Goal: Task Accomplishment & Management: Manage account settings

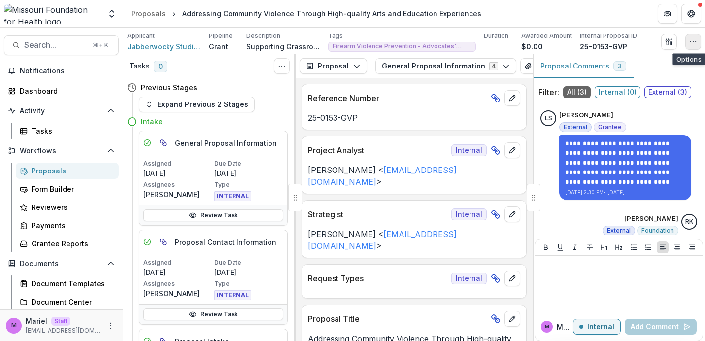
click at [690, 39] on icon "button" at bounding box center [694, 42] width 8 height 8
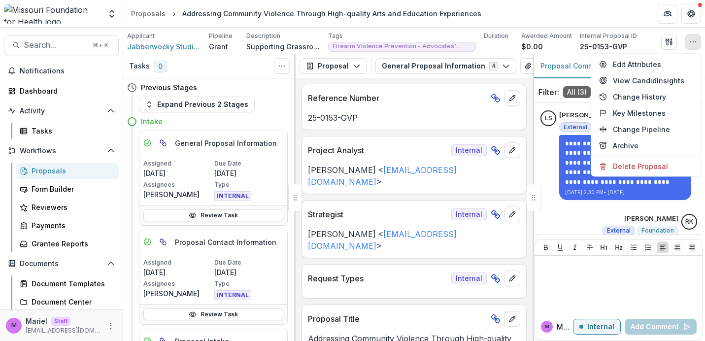
click at [653, 33] on div "Applicant Jabberwocky Studios Pipeline Grant Description Supporting Grassroots …" at bounding box center [414, 42] width 574 height 20
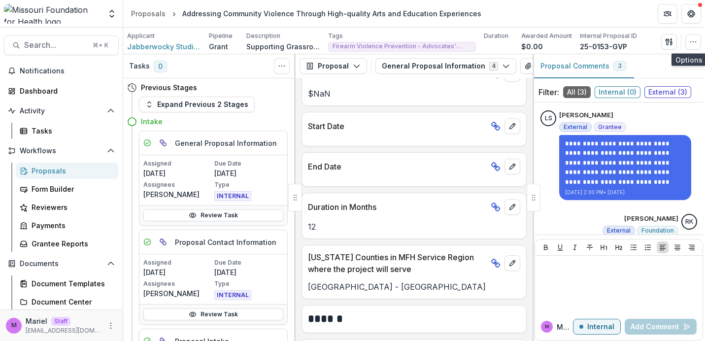
scroll to position [2650, 0]
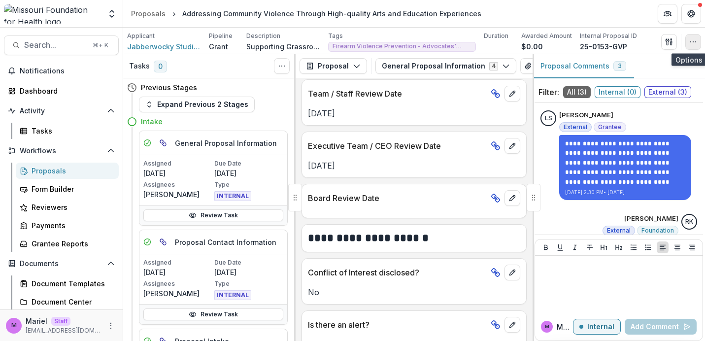
click at [693, 42] on icon "button" at bounding box center [694, 42] width 8 height 8
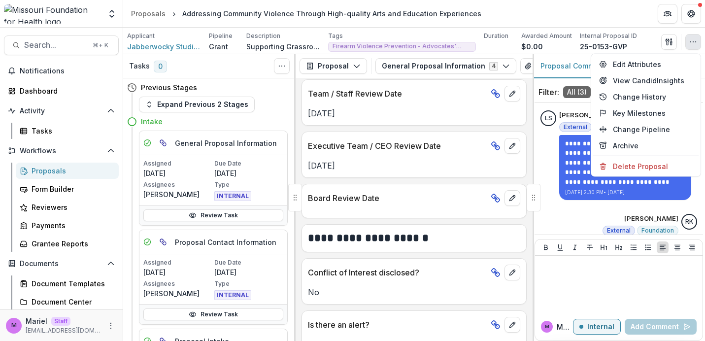
click at [694, 39] on icon "button" at bounding box center [694, 42] width 8 height 8
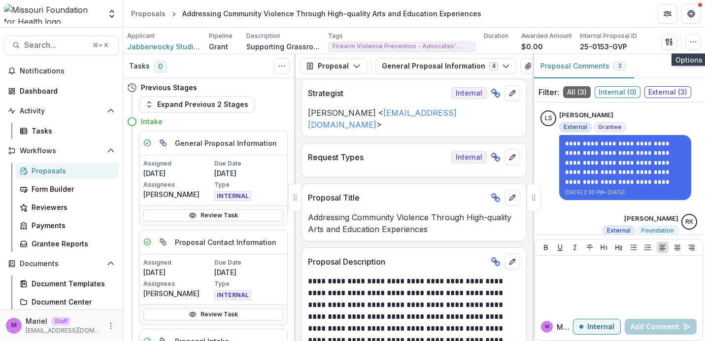
scroll to position [127, 0]
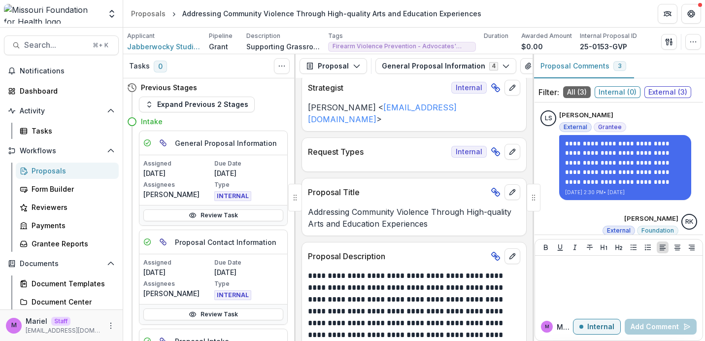
click at [383, 186] on p "Proposal Title" at bounding box center [397, 192] width 179 height 12
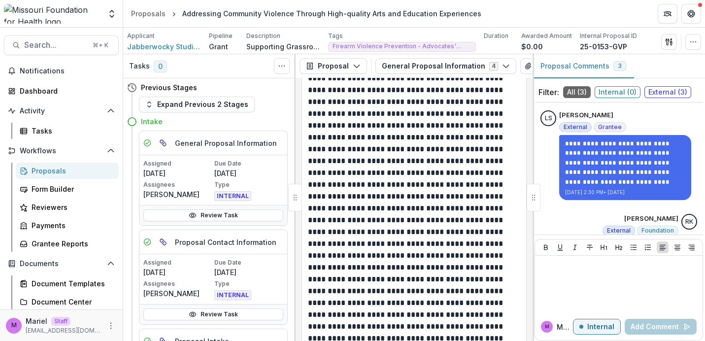
scroll to position [2239, 0]
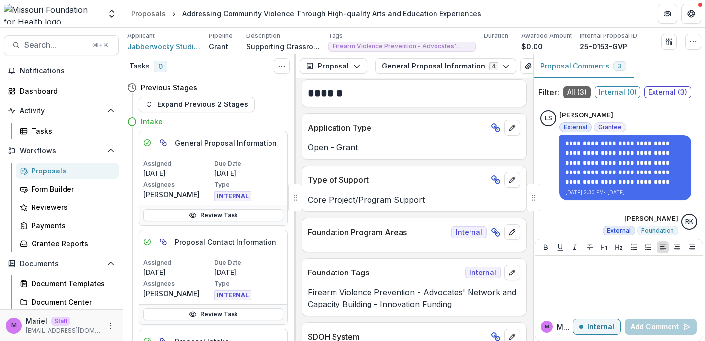
click at [394, 240] on div at bounding box center [414, 243] width 224 height 6
click at [439, 166] on div "Type of Support" at bounding box center [414, 177] width 224 height 22
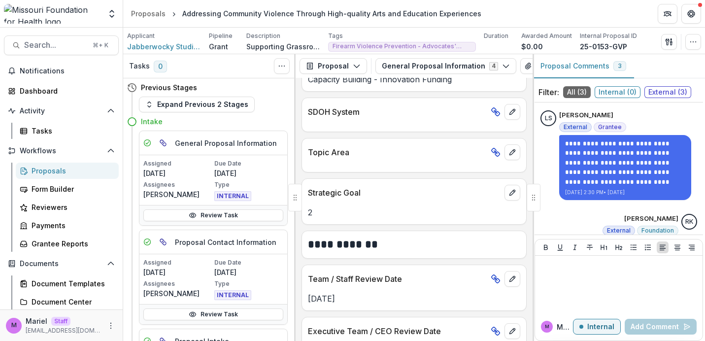
scroll to position [2465, 0]
click at [510, 148] on icon "edit" at bounding box center [513, 152] width 8 height 8
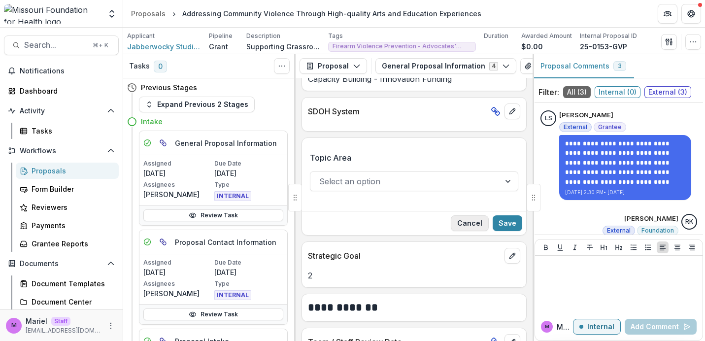
click at [463, 215] on button "Cancel" at bounding box center [470, 223] width 38 height 16
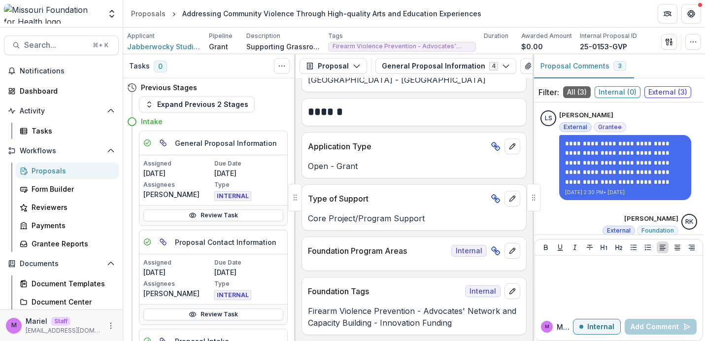
scroll to position [2220, 0]
click at [515, 244] on button "edit" at bounding box center [513, 252] width 16 height 16
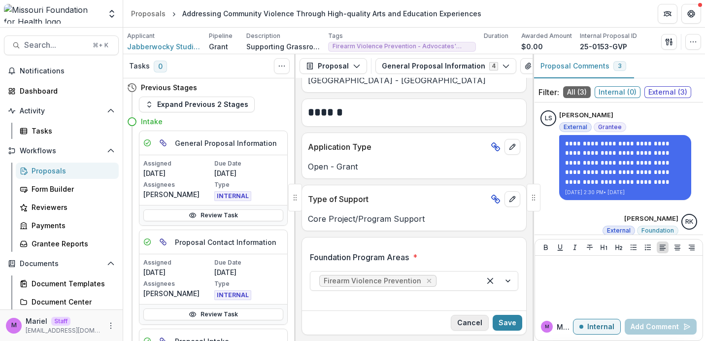
click at [463, 315] on button "Cancel" at bounding box center [470, 323] width 38 height 16
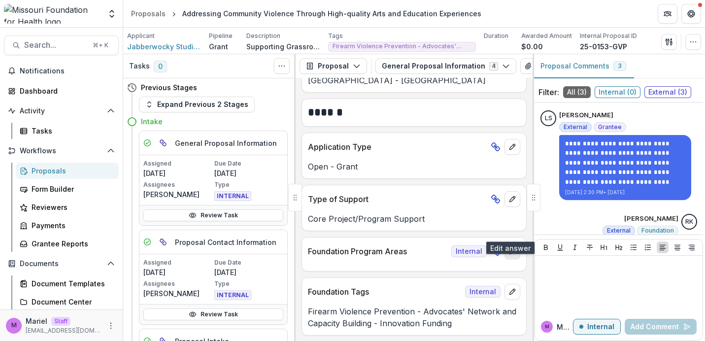
click at [509, 247] on icon "edit" at bounding box center [513, 251] width 8 height 8
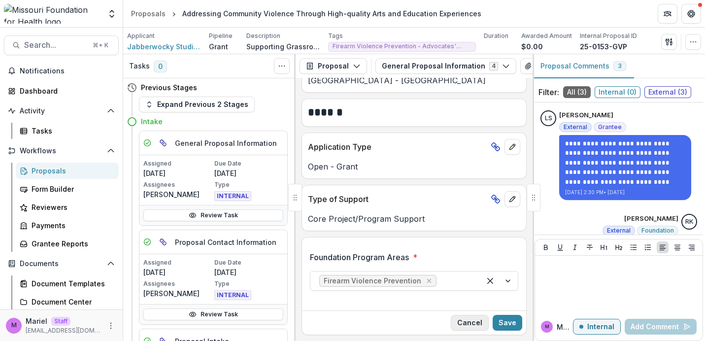
click at [462, 315] on button "Cancel" at bounding box center [470, 323] width 38 height 16
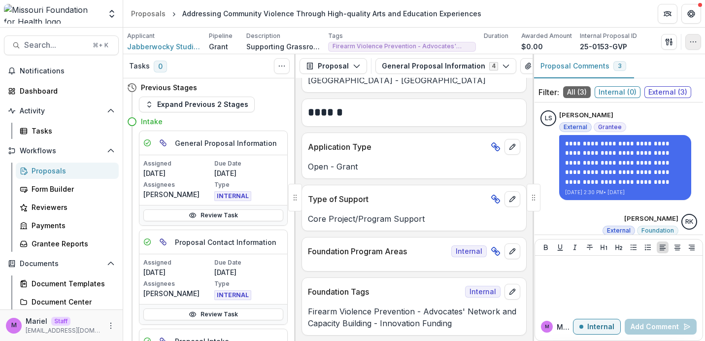
click at [700, 38] on button "button" at bounding box center [694, 42] width 16 height 16
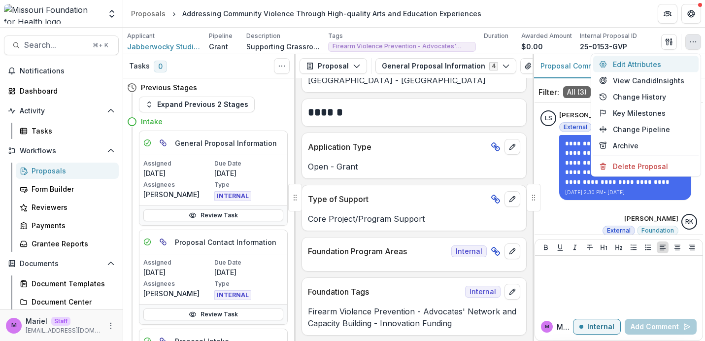
click at [632, 63] on button "Edit Attributes" at bounding box center [646, 64] width 105 height 16
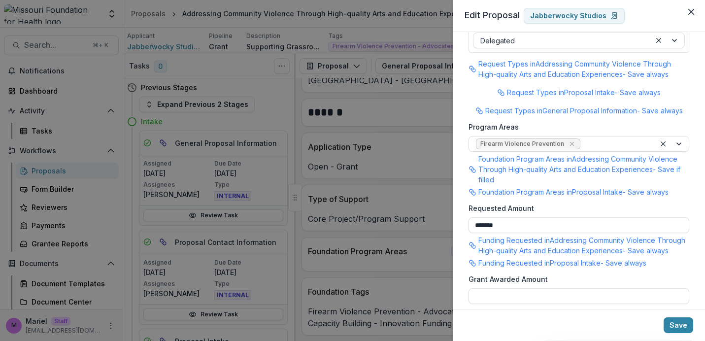
scroll to position [292, 0]
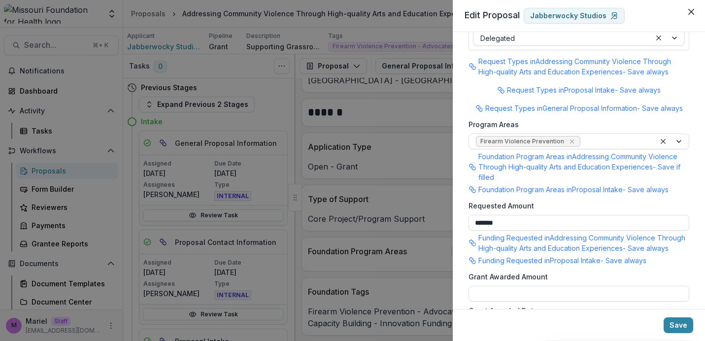
click at [444, 162] on div "**********" at bounding box center [352, 170] width 705 height 341
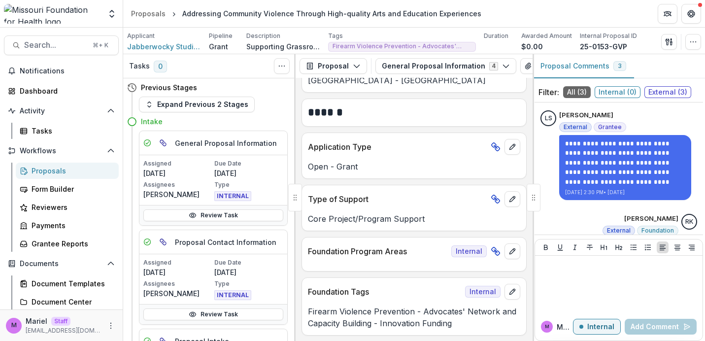
click at [59, 14] on img at bounding box center [52, 14] width 97 height 20
click at [107, 14] on icon "Open entity switcher" at bounding box center [112, 14] width 10 height 10
click at [75, 39] on link "Admin Settings" at bounding box center [61, 38] width 118 height 16
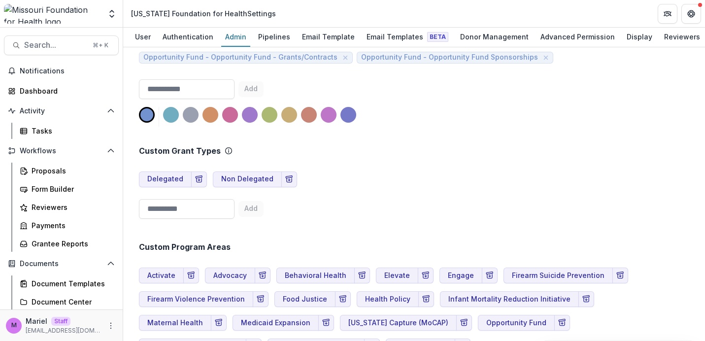
scroll to position [2729, 0]
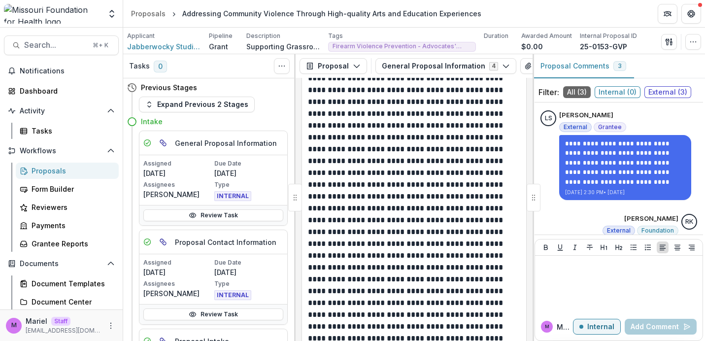
scroll to position [2239, 0]
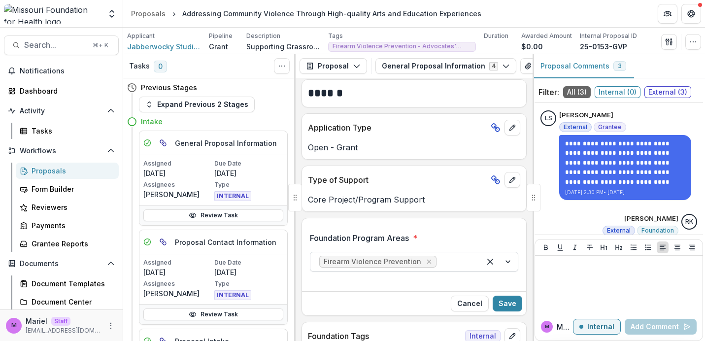
click at [506, 252] on div at bounding box center [499, 261] width 37 height 19
click at [488, 193] on div "**********" at bounding box center [414, 209] width 237 height 263
click at [466, 296] on button "Cancel" at bounding box center [470, 304] width 38 height 16
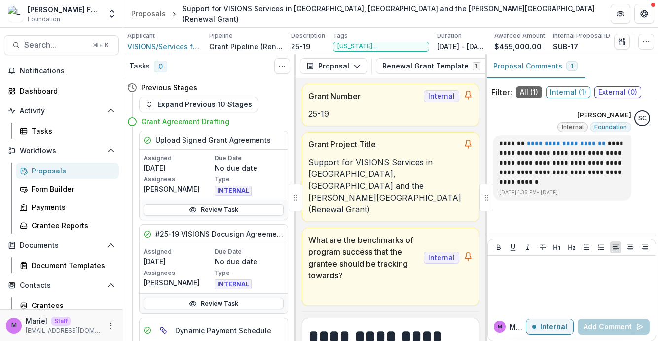
scroll to position [3437, 0]
